Goal: Information Seeking & Learning: Check status

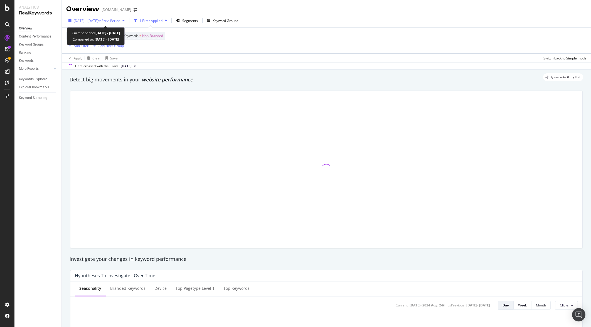
click at [120, 21] on span "vs Prev. Period" at bounding box center [109, 20] width 22 height 5
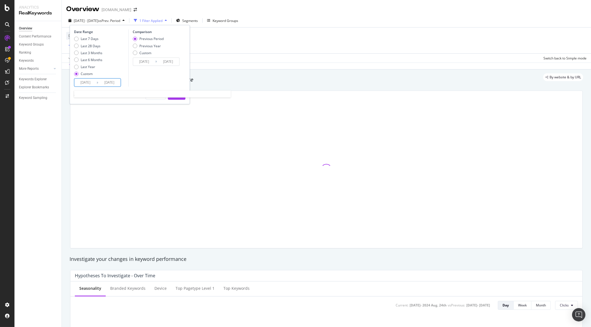
click at [108, 82] on input "[DATE]" at bounding box center [109, 83] width 22 height 8
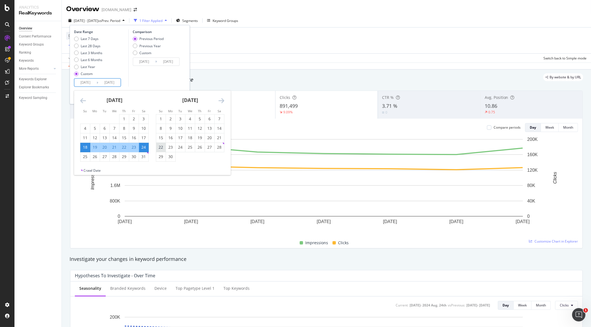
click at [160, 149] on div "22" at bounding box center [160, 148] width 9 height 6
type input "2024/09/22"
type input "2024/07/13"
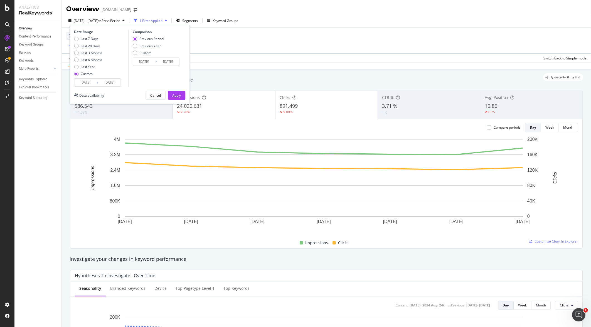
click at [109, 82] on input "2024/09/22" at bounding box center [109, 83] width 22 height 8
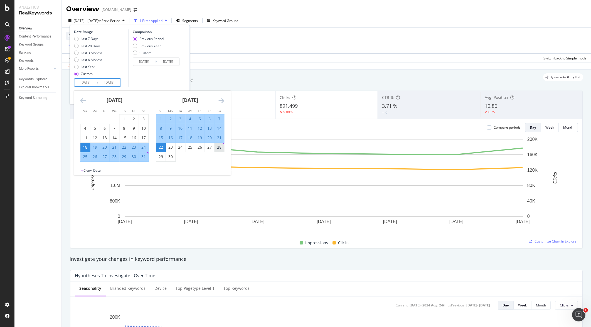
click at [219, 149] on div "28" at bounding box center [219, 148] width 9 height 6
type input "2024/09/28"
type input "2024/07/07"
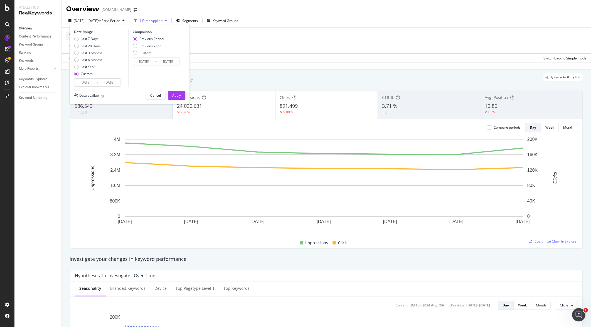
click at [96, 80] on input "[DATE]" at bounding box center [85, 83] width 22 height 8
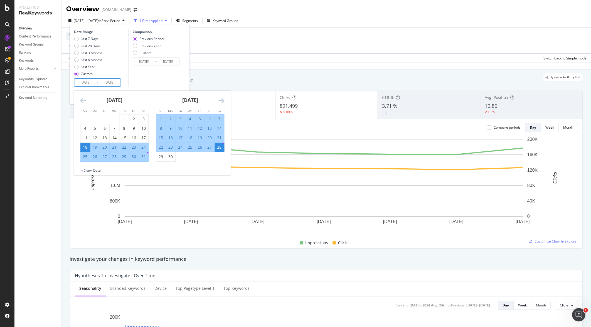
click at [162, 147] on div "22" at bounding box center [160, 148] width 9 height 6
type input "2024/09/22"
type input "2024/09/15"
type input "2024/09/21"
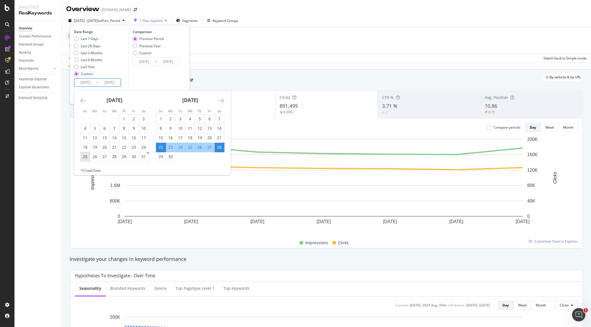
click at [86, 157] on div "25" at bounding box center [84, 157] width 9 height 6
type input "2024/08/25"
type input "2024/07/21"
type input "[DATE]"
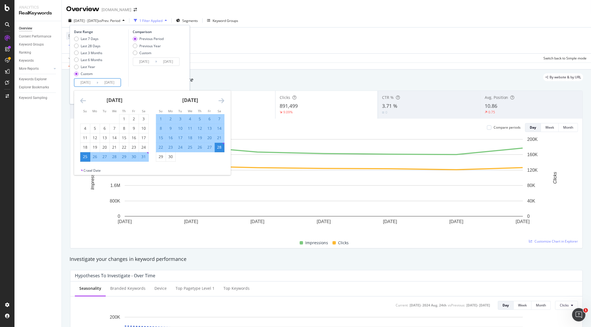
click at [104, 157] on div "27" at bounding box center [104, 157] width 9 height 6
type input "2024/08/27"
type input "2024/08/22"
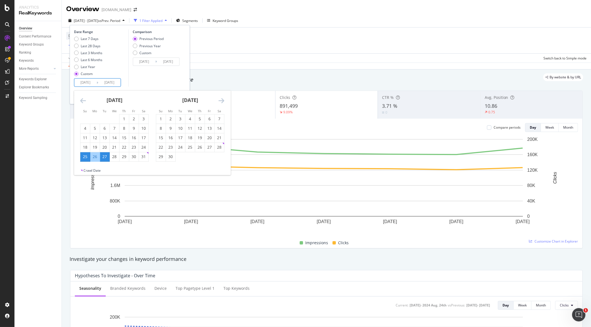
click at [108, 85] on input "2024/08/27" at bounding box center [109, 83] width 22 height 8
click at [198, 98] on strong "[DATE]" at bounding box center [190, 100] width 16 height 7
click at [105, 104] on div "[DATE]" at bounding box center [114, 103] width 68 height 24
click at [222, 99] on icon "Move forward to switch to the next month." at bounding box center [221, 100] width 6 height 7
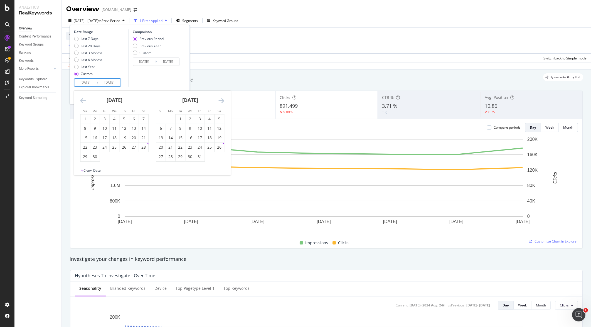
click at [222, 99] on icon "Move forward to switch to the next month." at bounding box center [221, 100] width 6 height 7
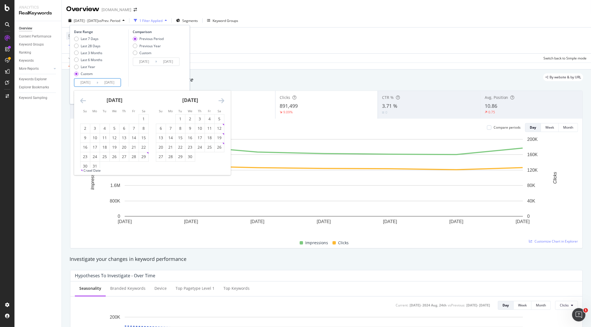
click at [222, 99] on icon "Move forward to switch to the next month." at bounding box center [221, 100] width 6 height 7
click at [191, 157] on div "27" at bounding box center [189, 157] width 9 height 6
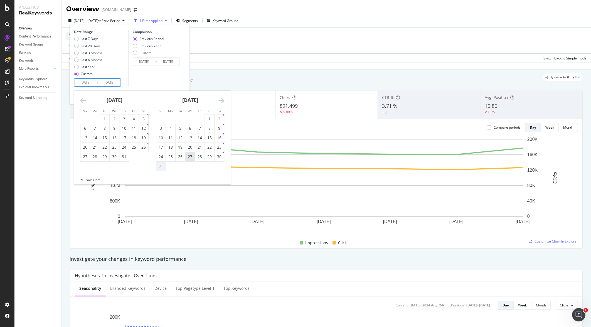
type input "2025/08/27"
type input "2023/08/23"
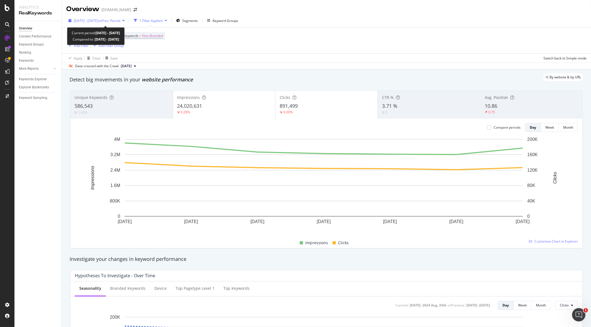
click at [120, 21] on span "vs Prev. Period" at bounding box center [109, 20] width 22 height 5
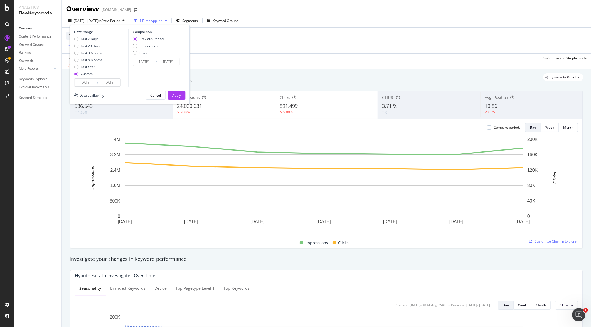
click at [108, 83] on input "[DATE]" at bounding box center [109, 83] width 22 height 8
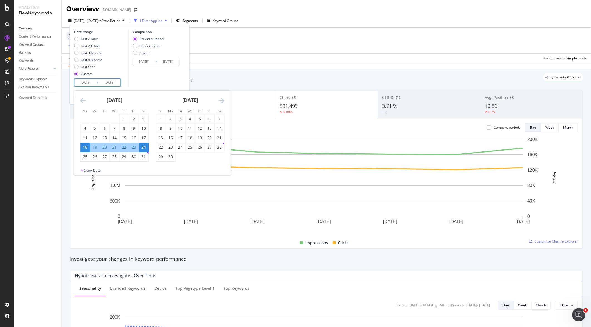
click at [198, 102] on strong "[DATE]" at bounding box center [190, 100] width 16 height 7
click at [216, 102] on div "[DATE]" at bounding box center [190, 103] width 68 height 24
click at [221, 101] on icon "Move forward to switch to the next month." at bounding box center [221, 100] width 6 height 7
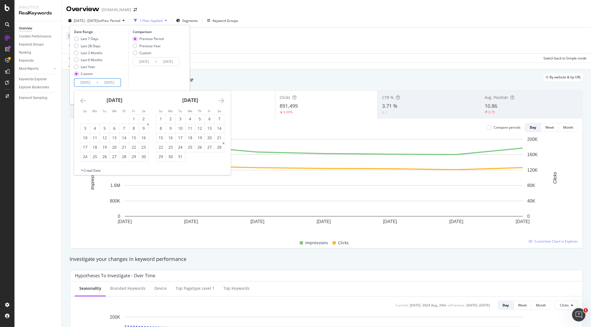
click at [221, 101] on icon "Move forward to switch to the next month." at bounding box center [221, 100] width 6 height 7
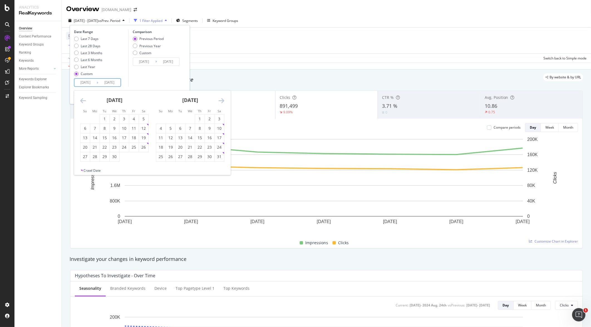
click at [221, 101] on icon "Move forward to switch to the next month." at bounding box center [221, 100] width 6 height 7
click at [212, 83] on div "Detect big movements in your website performance" at bounding box center [327, 79] width 514 height 7
